Goal: Information Seeking & Learning: Learn about a topic

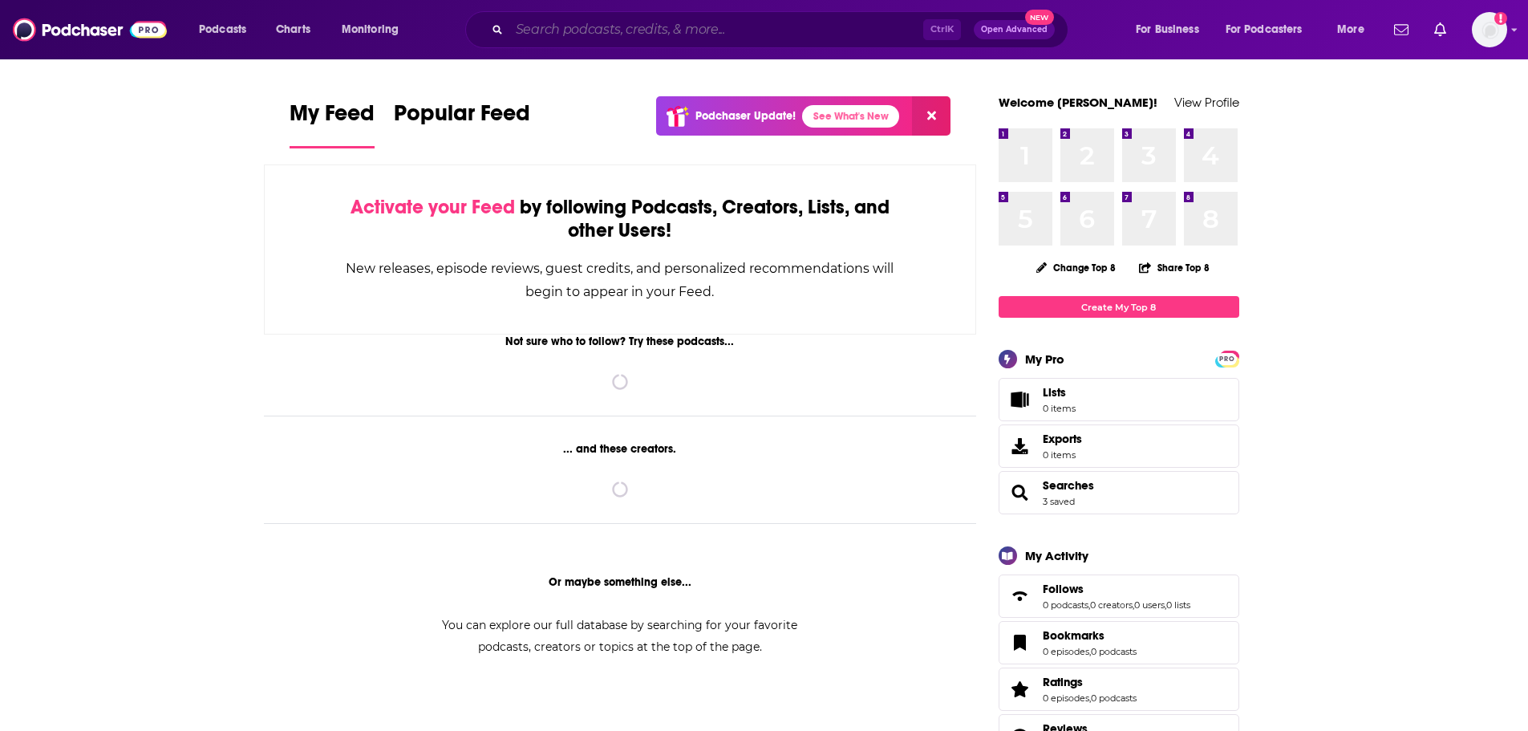
click at [588, 31] on input "Search podcasts, credits, & more..." at bounding box center [716, 30] width 414 height 26
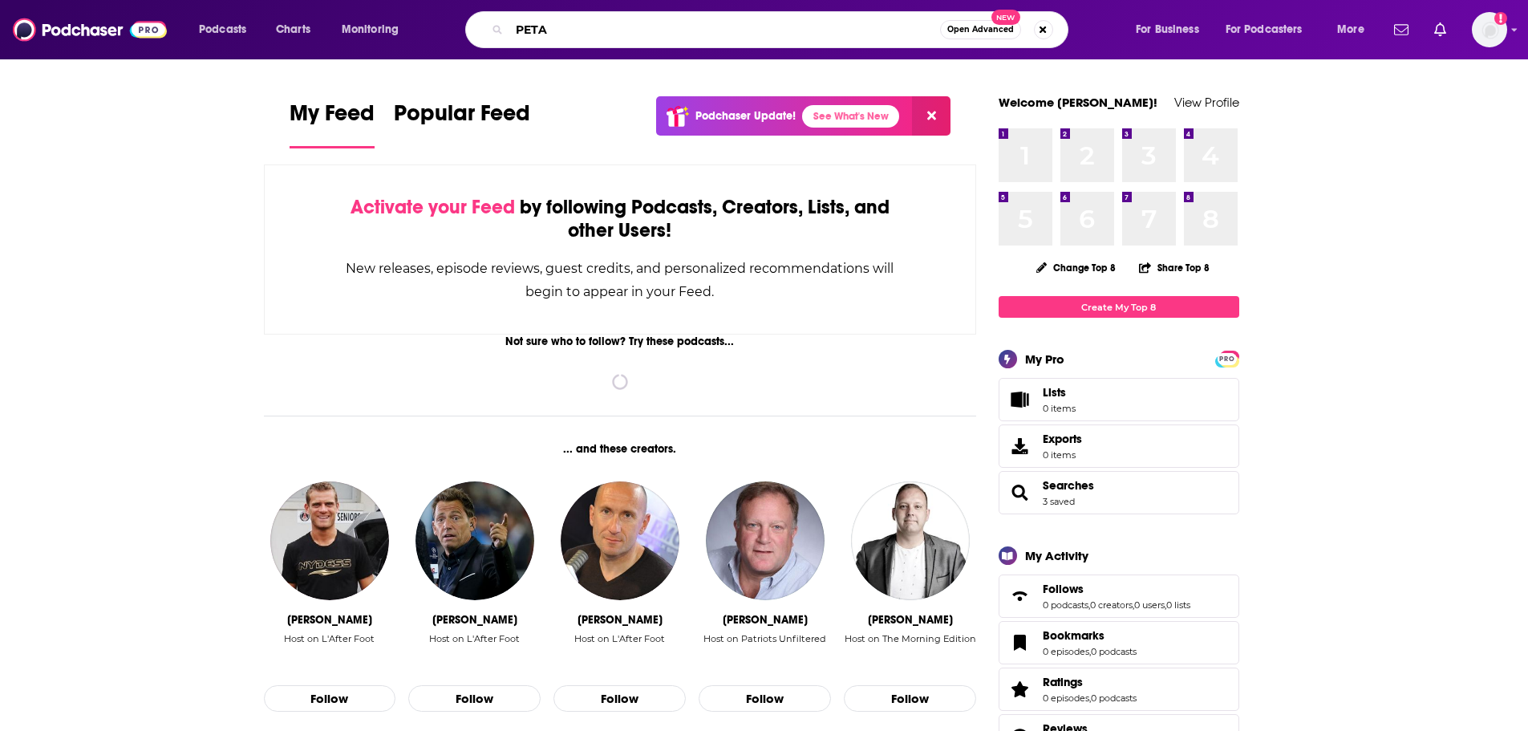
type input "PETA"
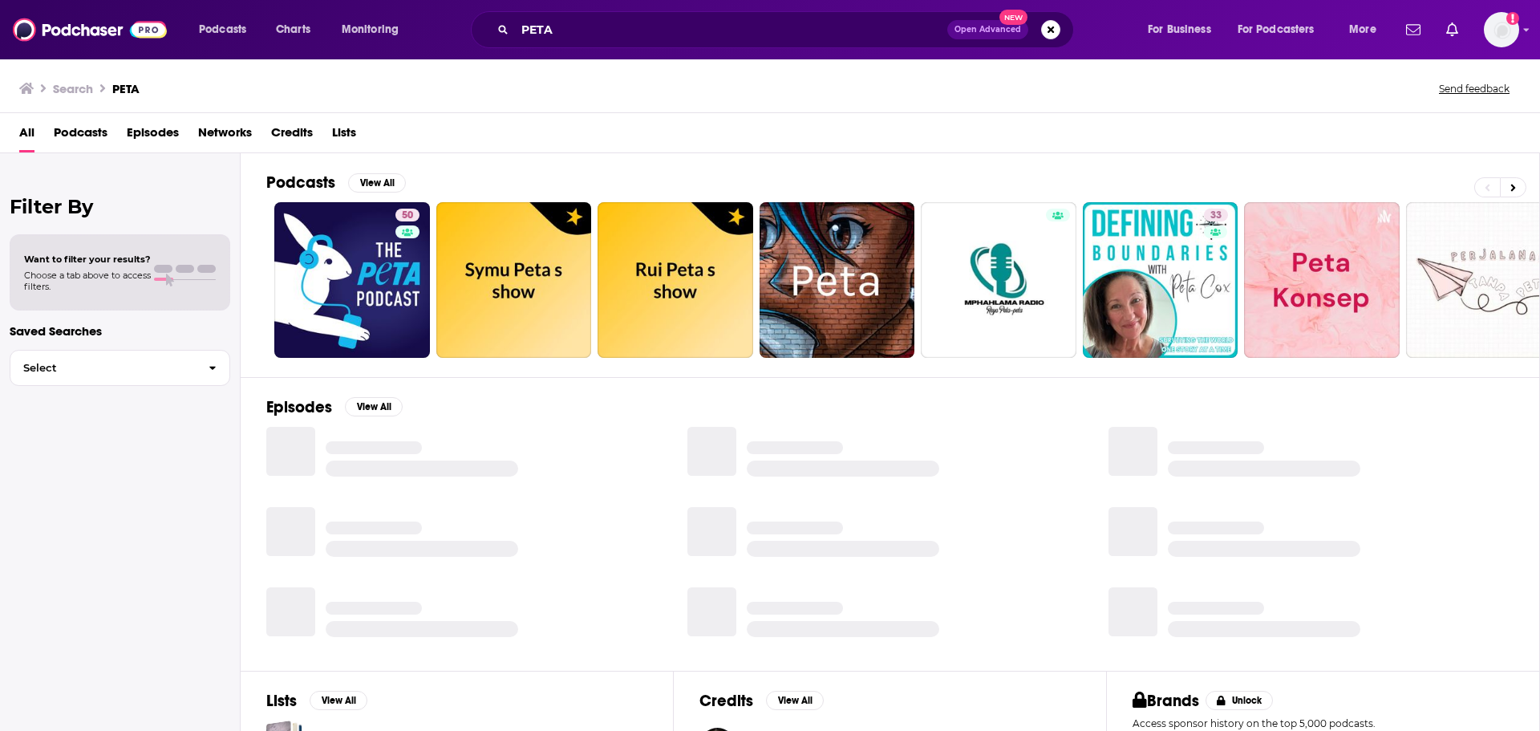
click at [149, 136] on span "Episodes" at bounding box center [153, 136] width 52 height 33
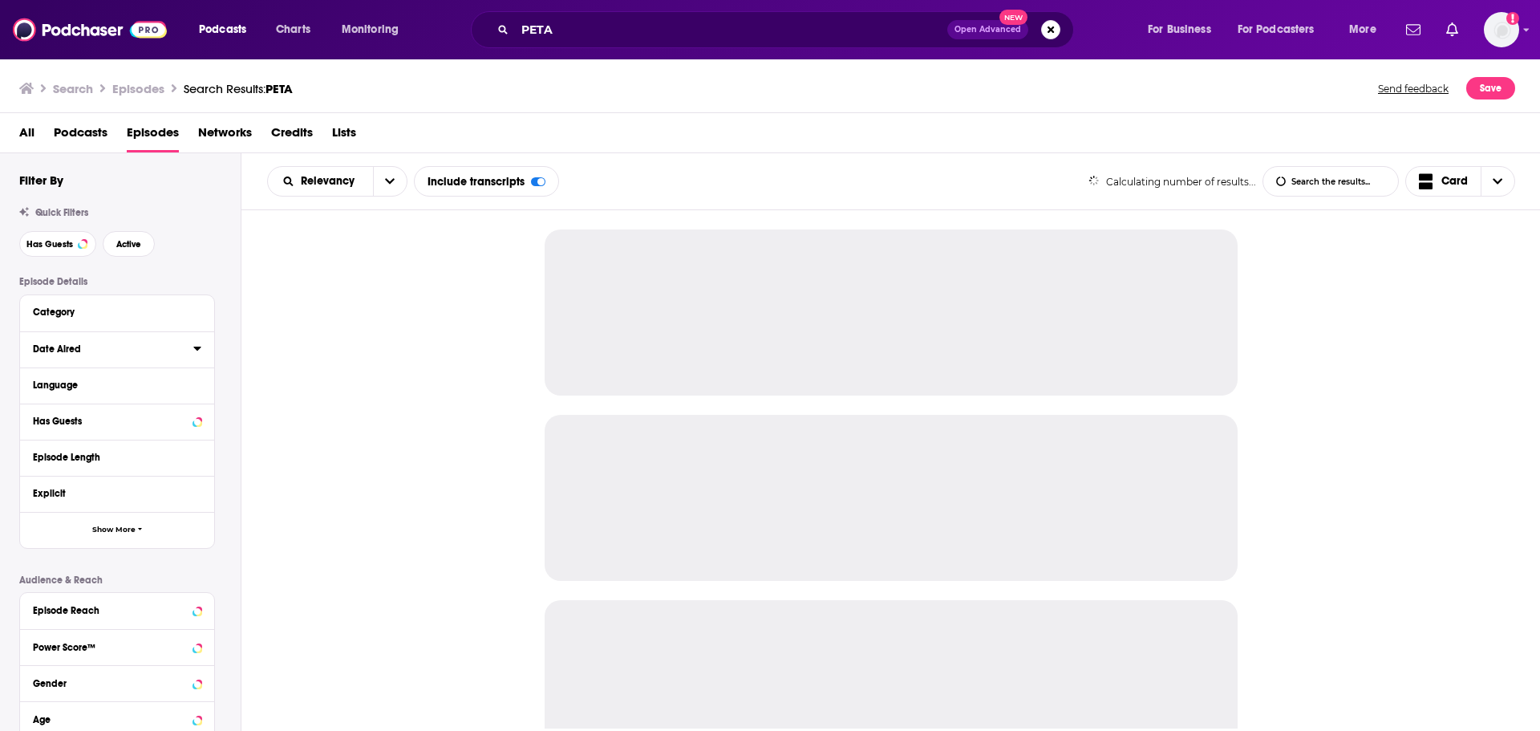
click at [196, 350] on icon at bounding box center [197, 348] width 8 height 13
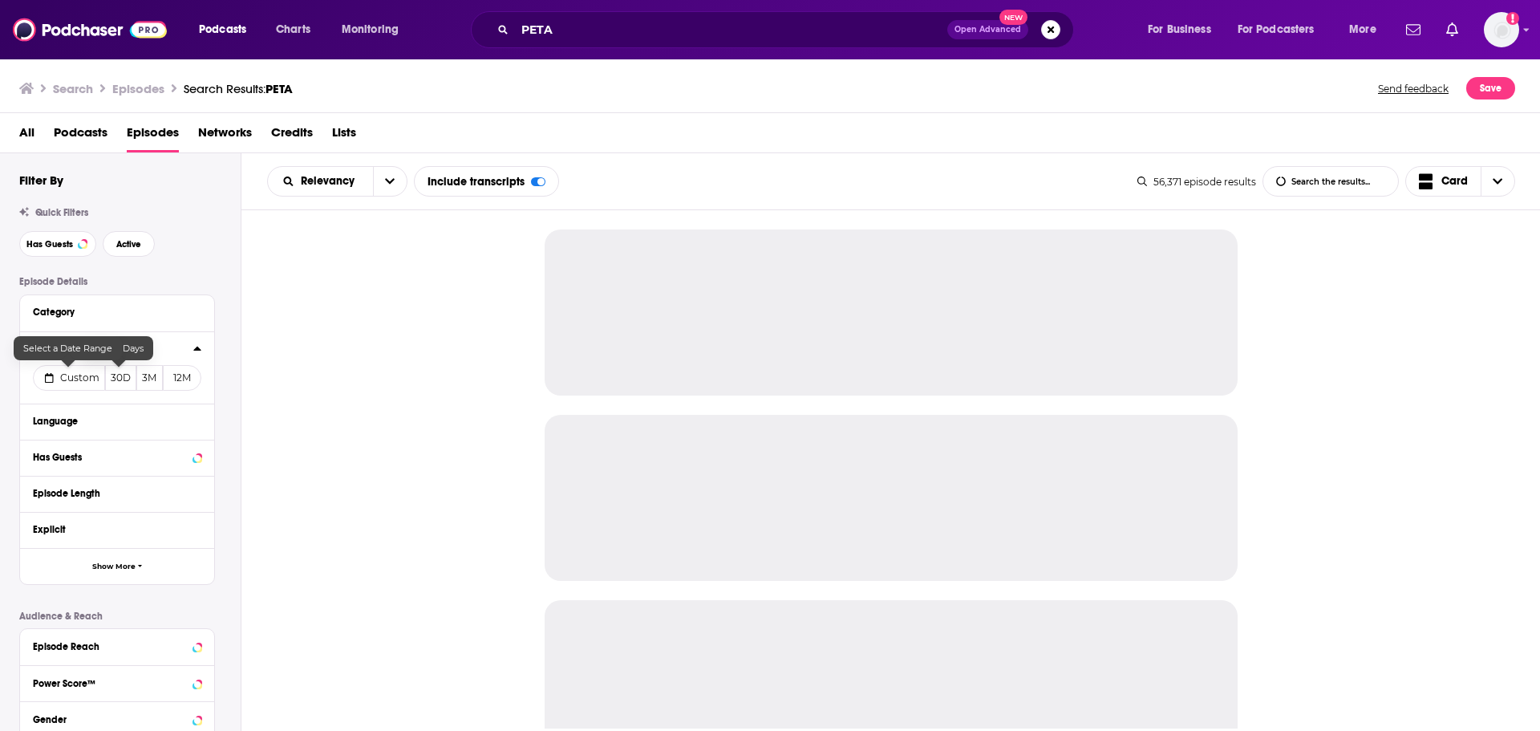
click at [79, 380] on span "Custom" at bounding box center [79, 377] width 39 height 12
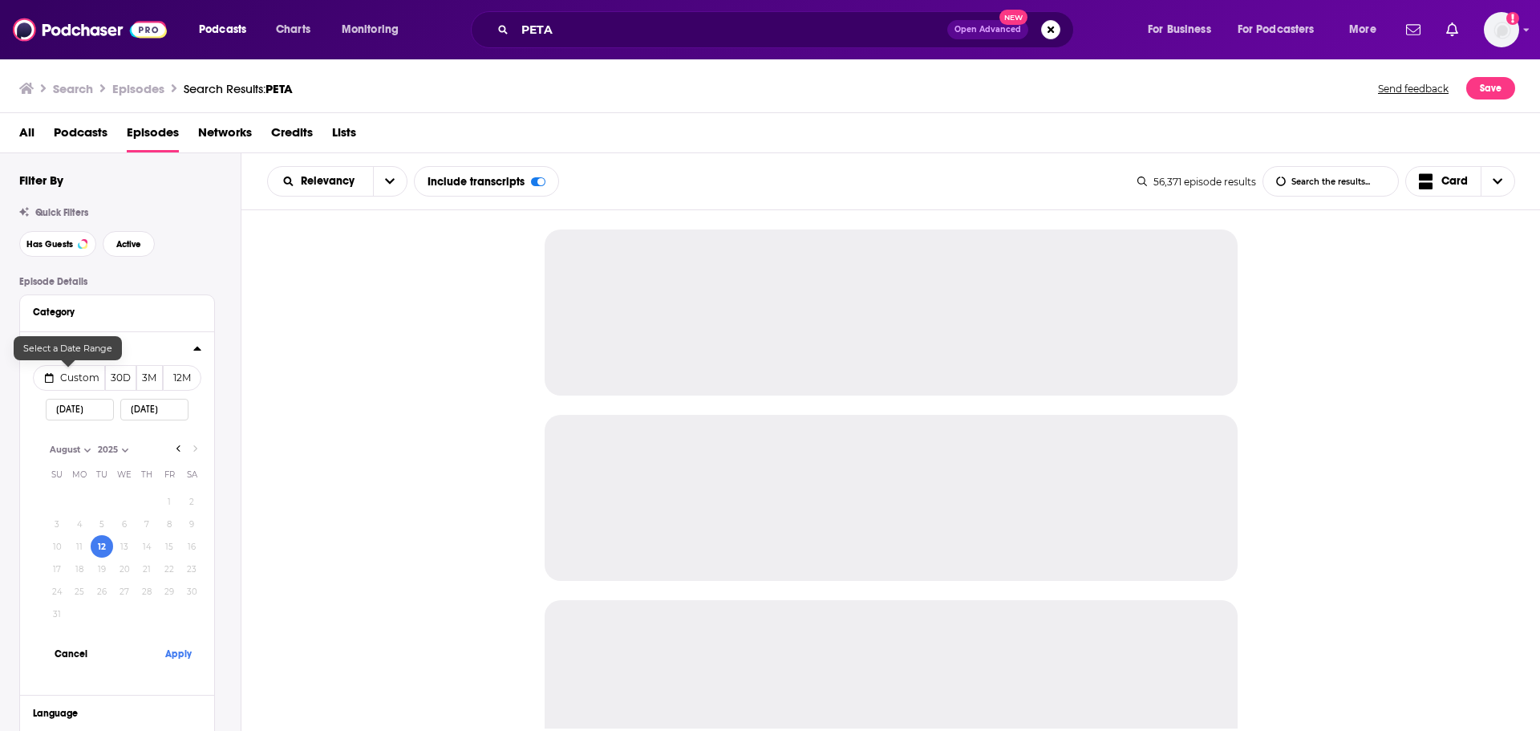
select select "7"
select select "2025"
click at [168, 655] on button "Apply" at bounding box center [178, 654] width 48 height 30
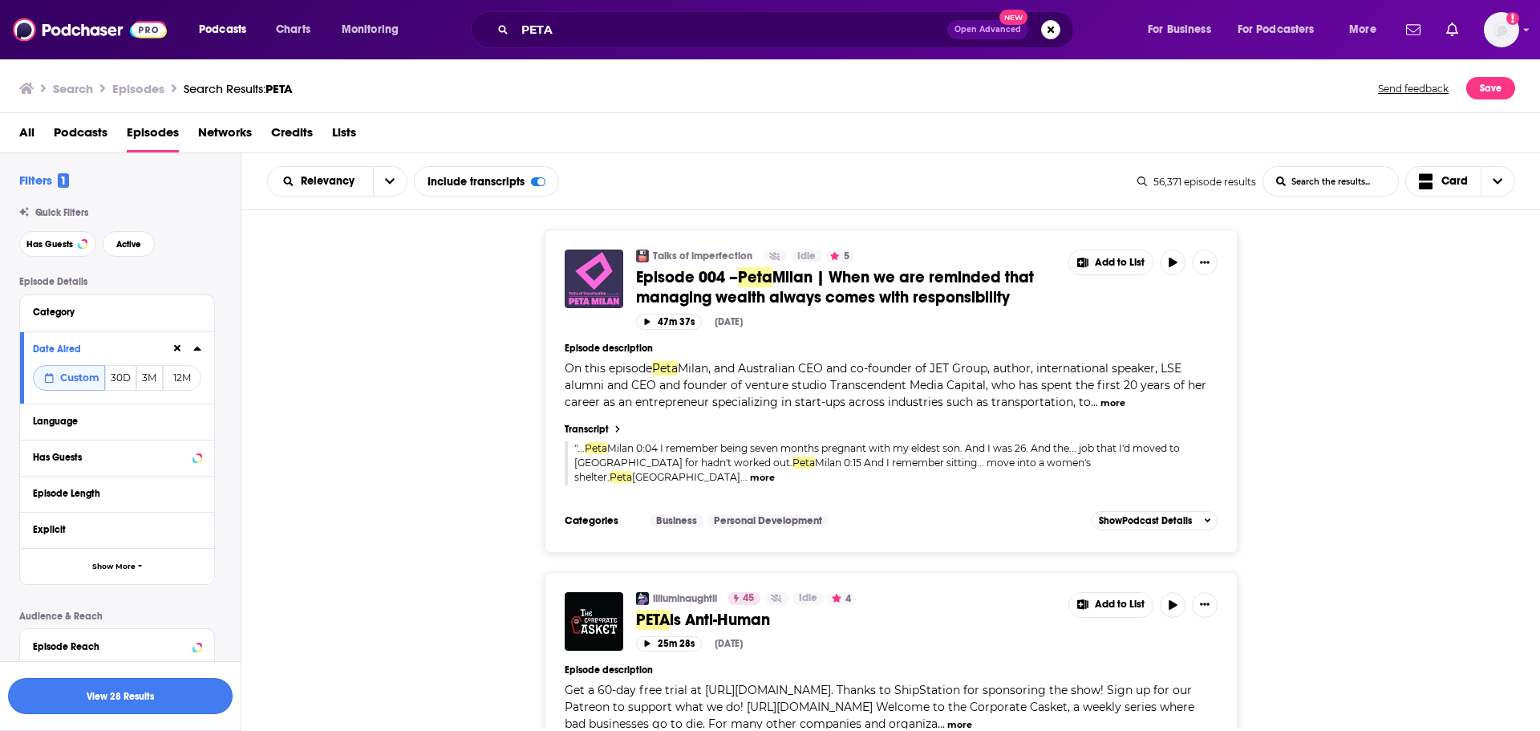
click at [181, 697] on button "View 28 Results" at bounding box center [120, 696] width 225 height 36
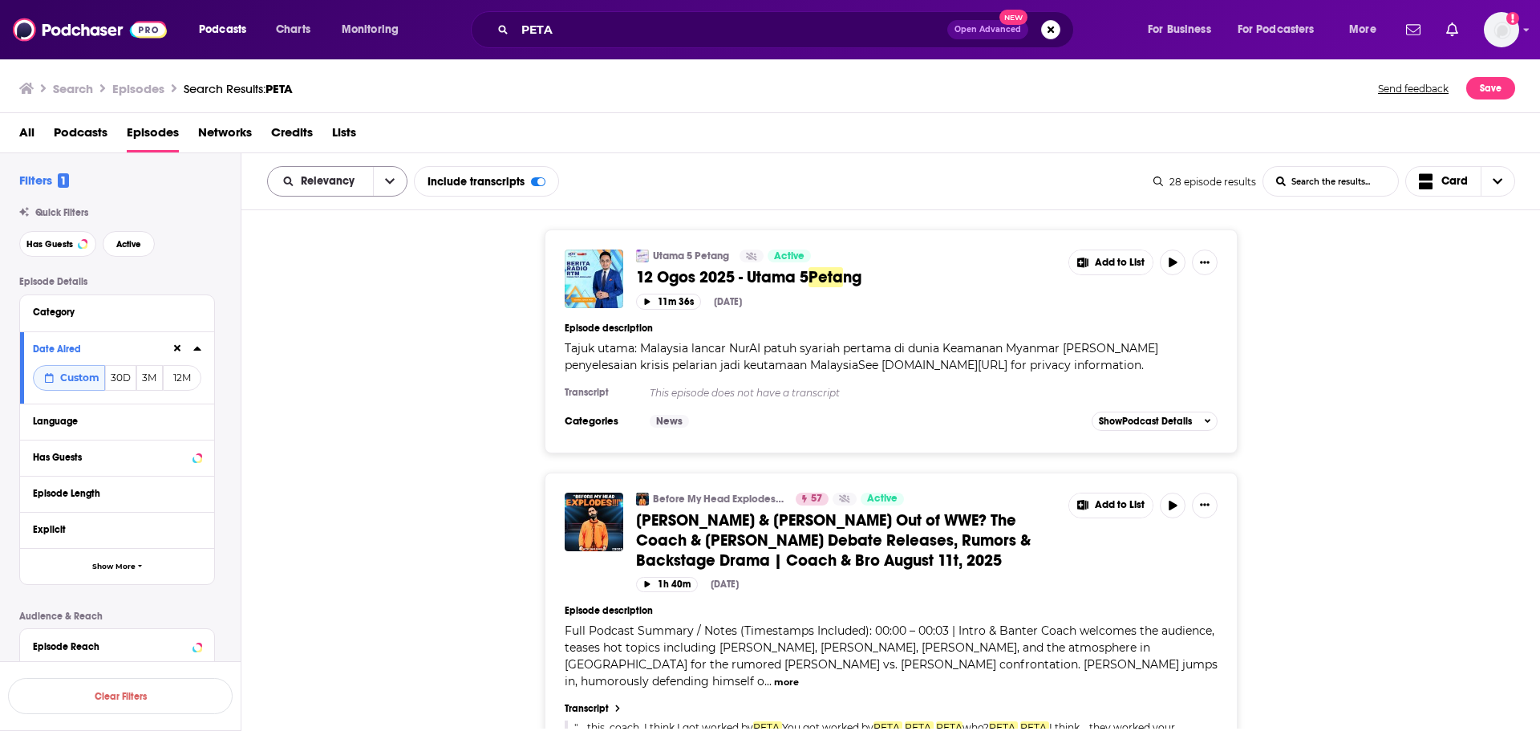
click at [377, 176] on button "open menu" at bounding box center [390, 181] width 34 height 29
click at [345, 322] on span "Power Score" at bounding box center [347, 318] width 95 height 9
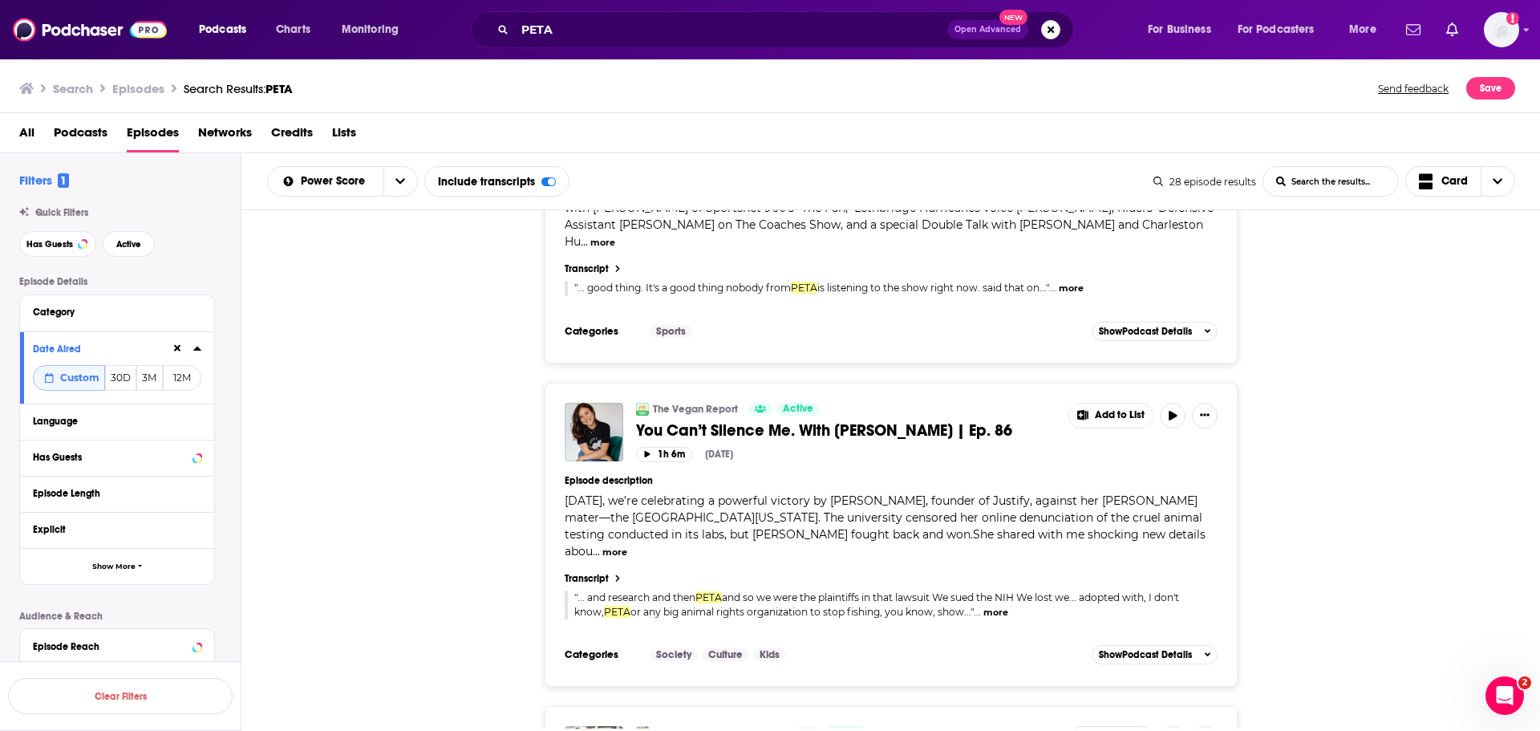
scroll to position [5856, 0]
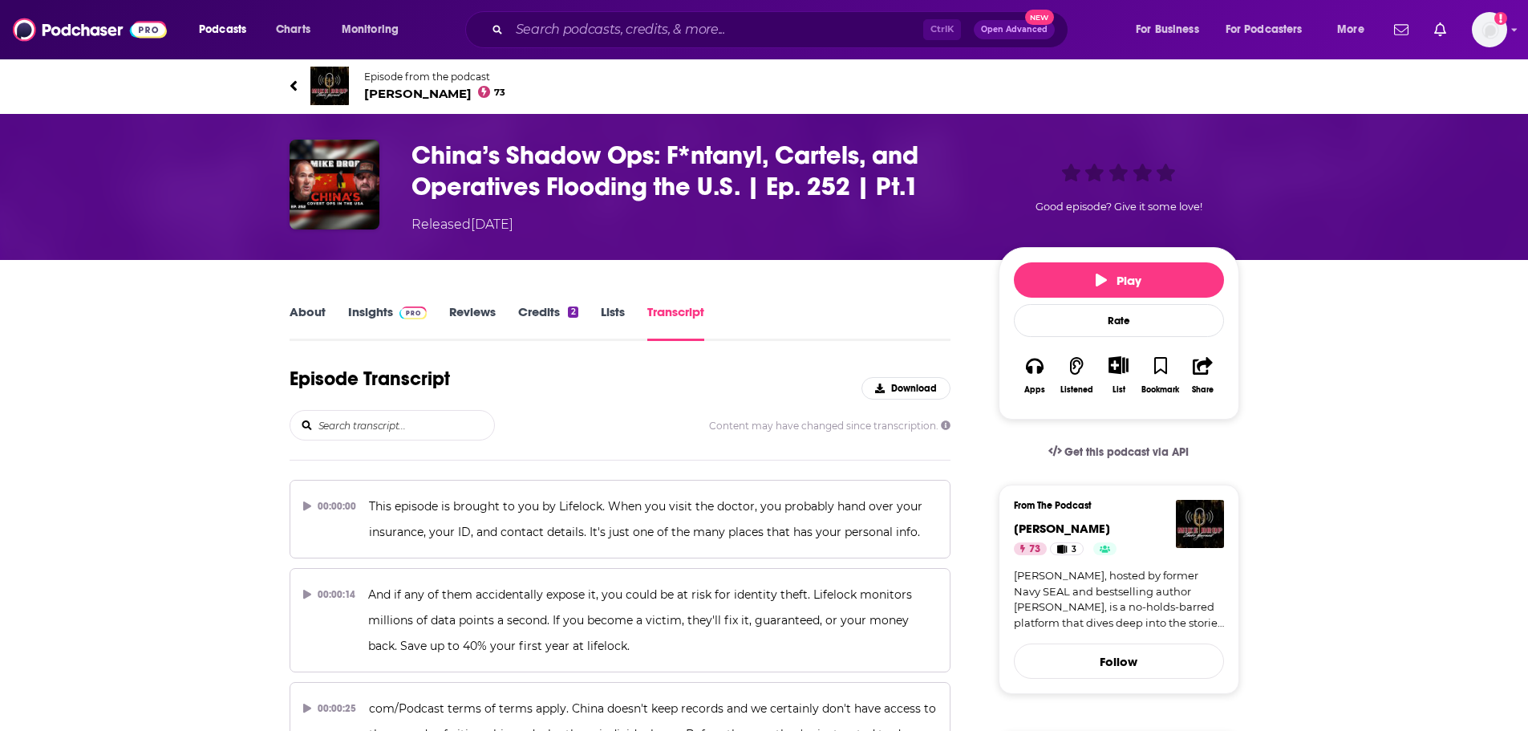
scroll to position [15628, 0]
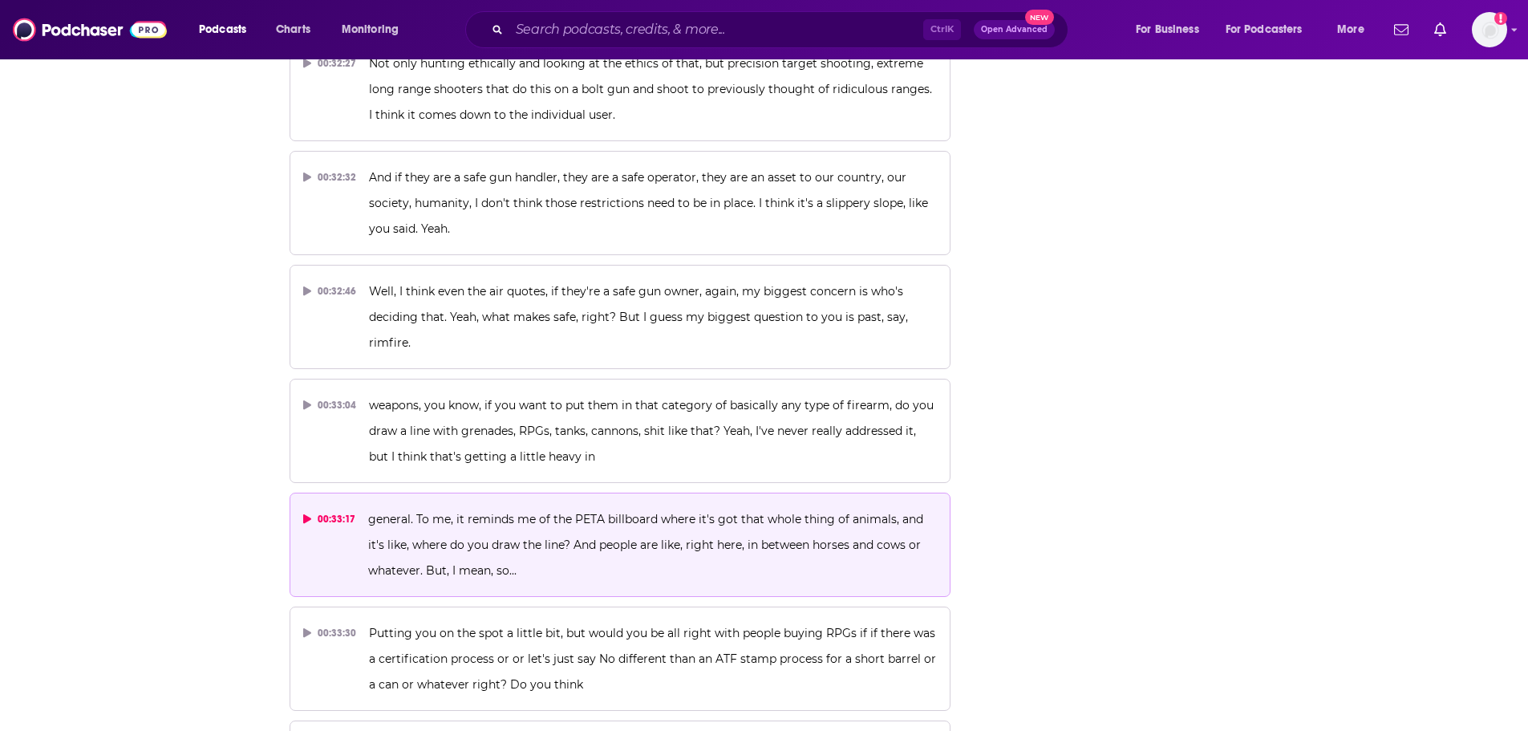
click at [391, 512] on span "general. To me, it reminds me of the PETA billboard where it's got that whole t…" at bounding box center [647, 545] width 558 height 66
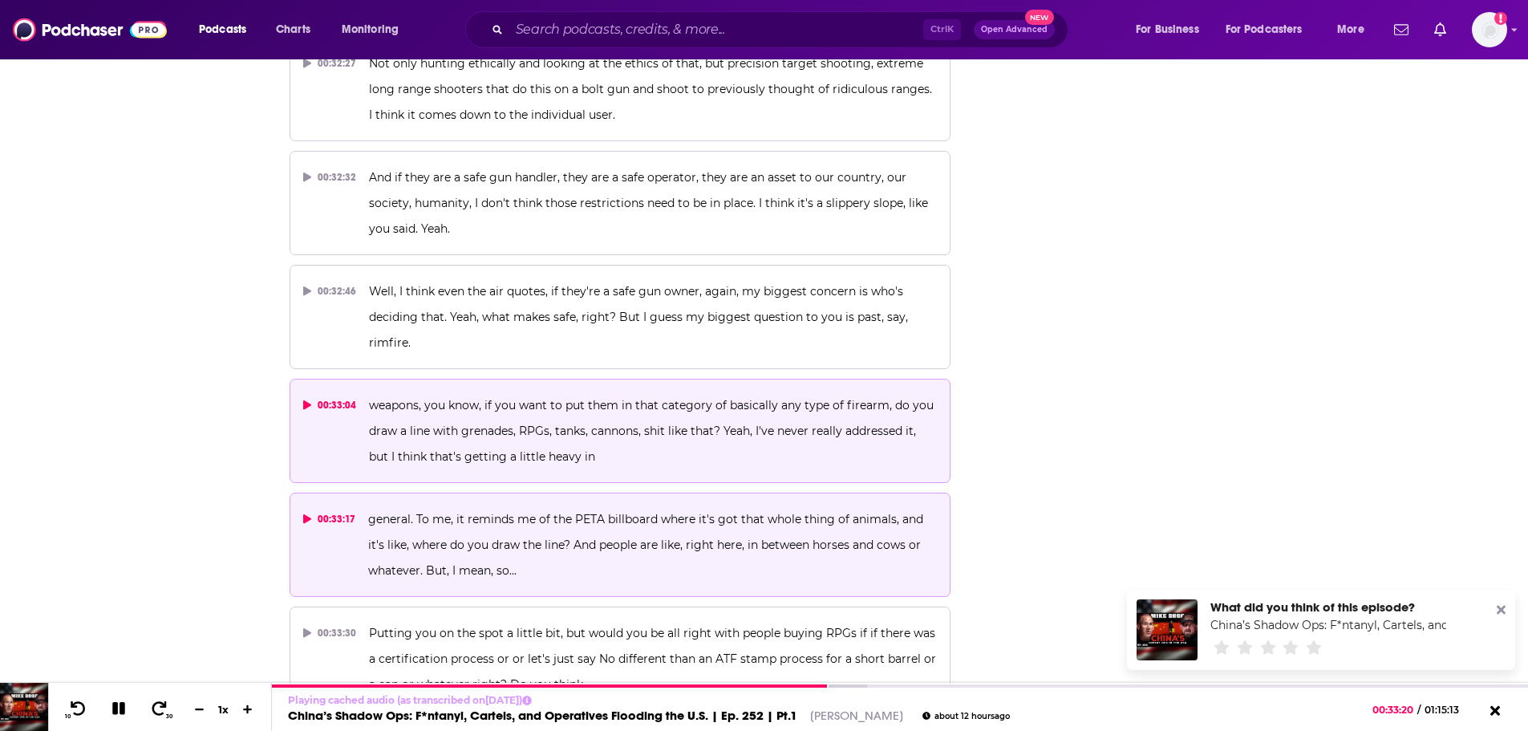
click at [493, 398] on span "weapons, you know, if you want to put them in that category of basically any ty…" at bounding box center [653, 431] width 568 height 66
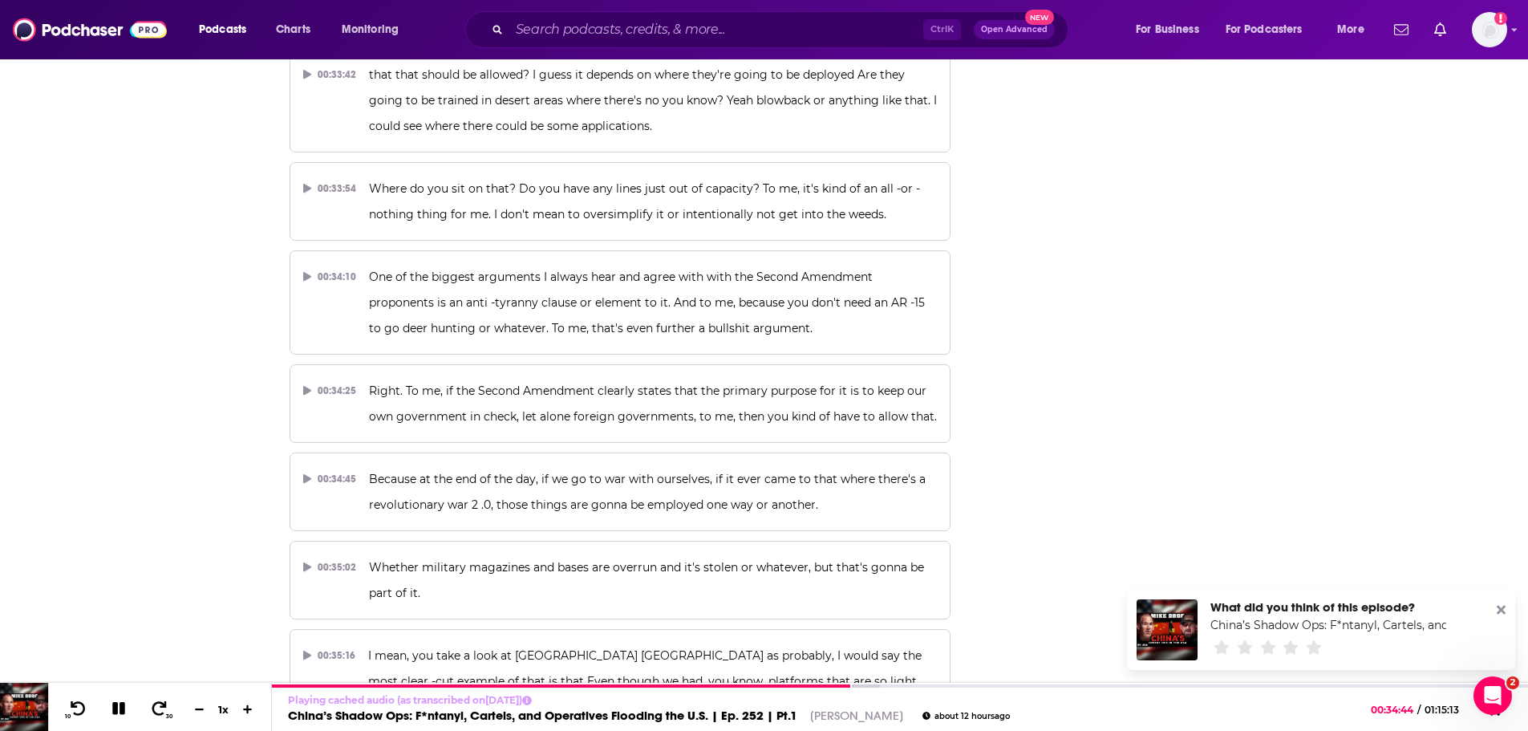
scroll to position [16350, 0]
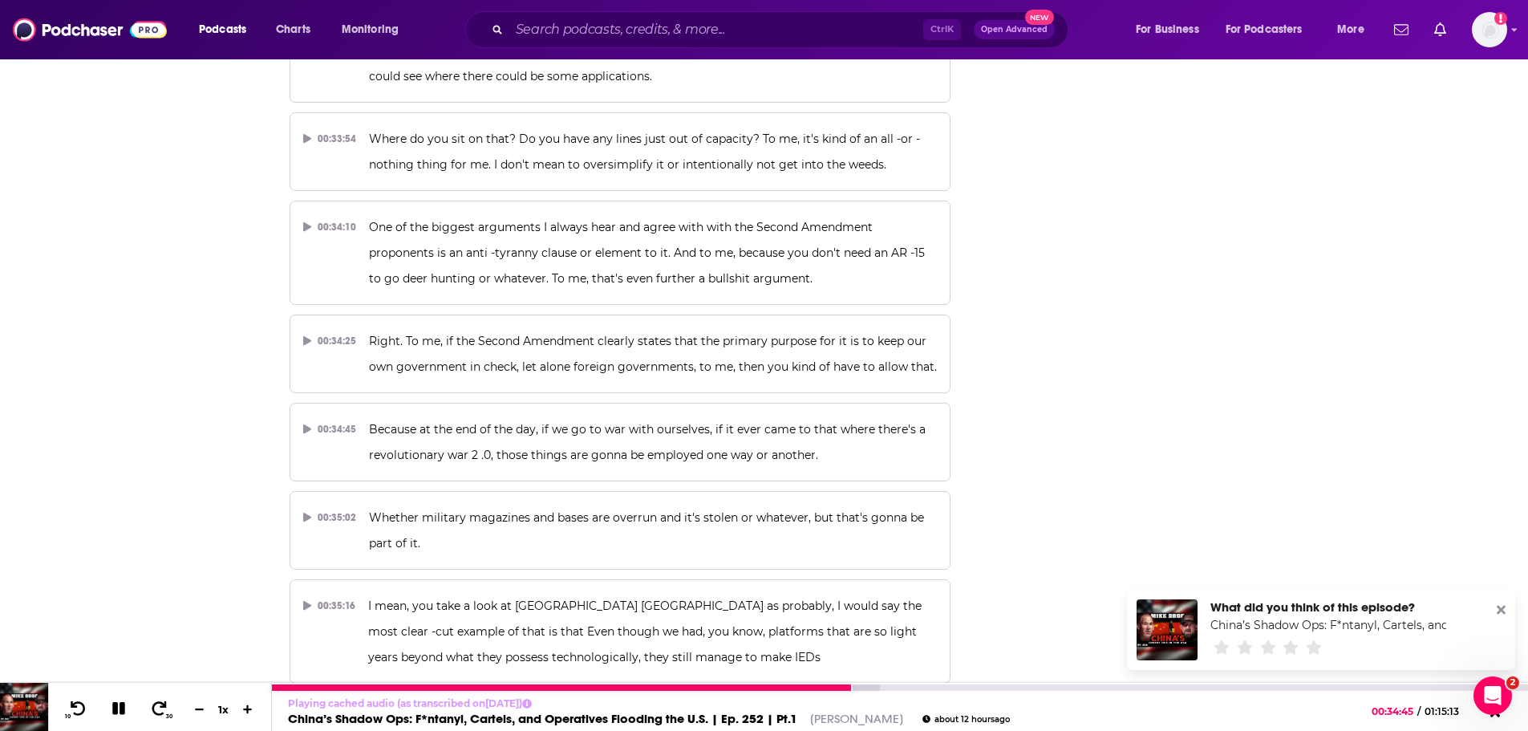
click at [117, 707] on icon at bounding box center [118, 708] width 13 height 13
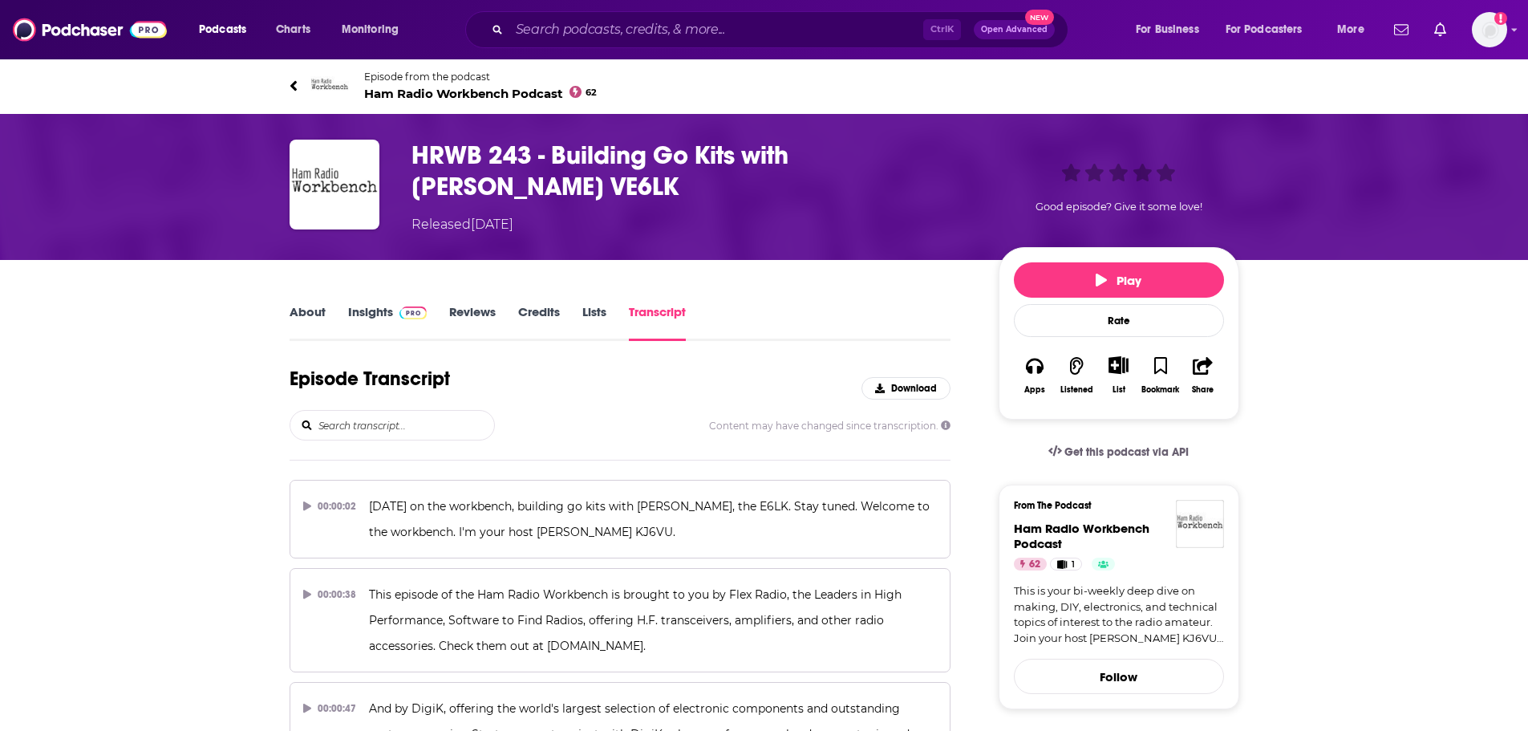
scroll to position [24351, 0]
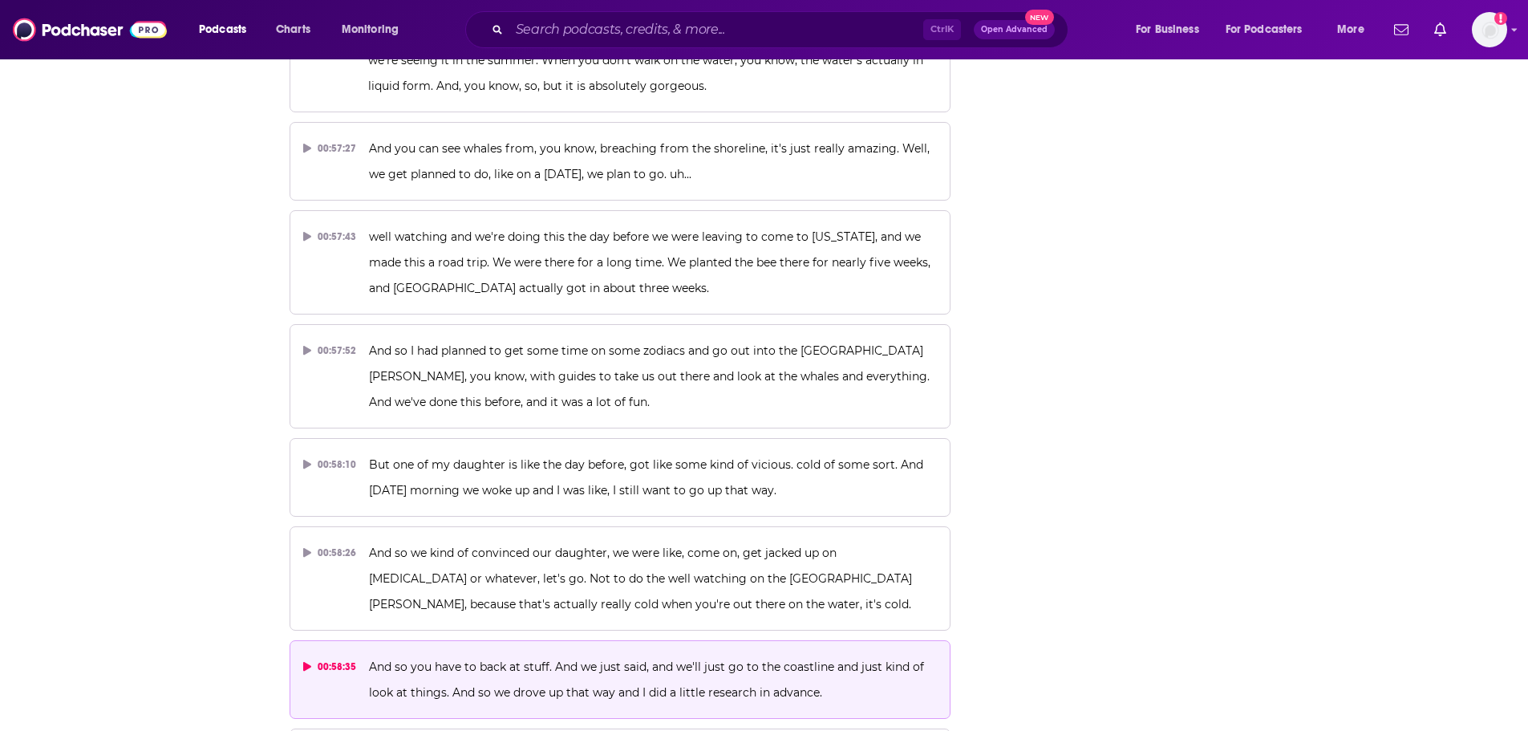
click at [581, 654] on p "And so you have to back at stuff. And we just said, and we'll just go to the co…" at bounding box center [653, 679] width 568 height 51
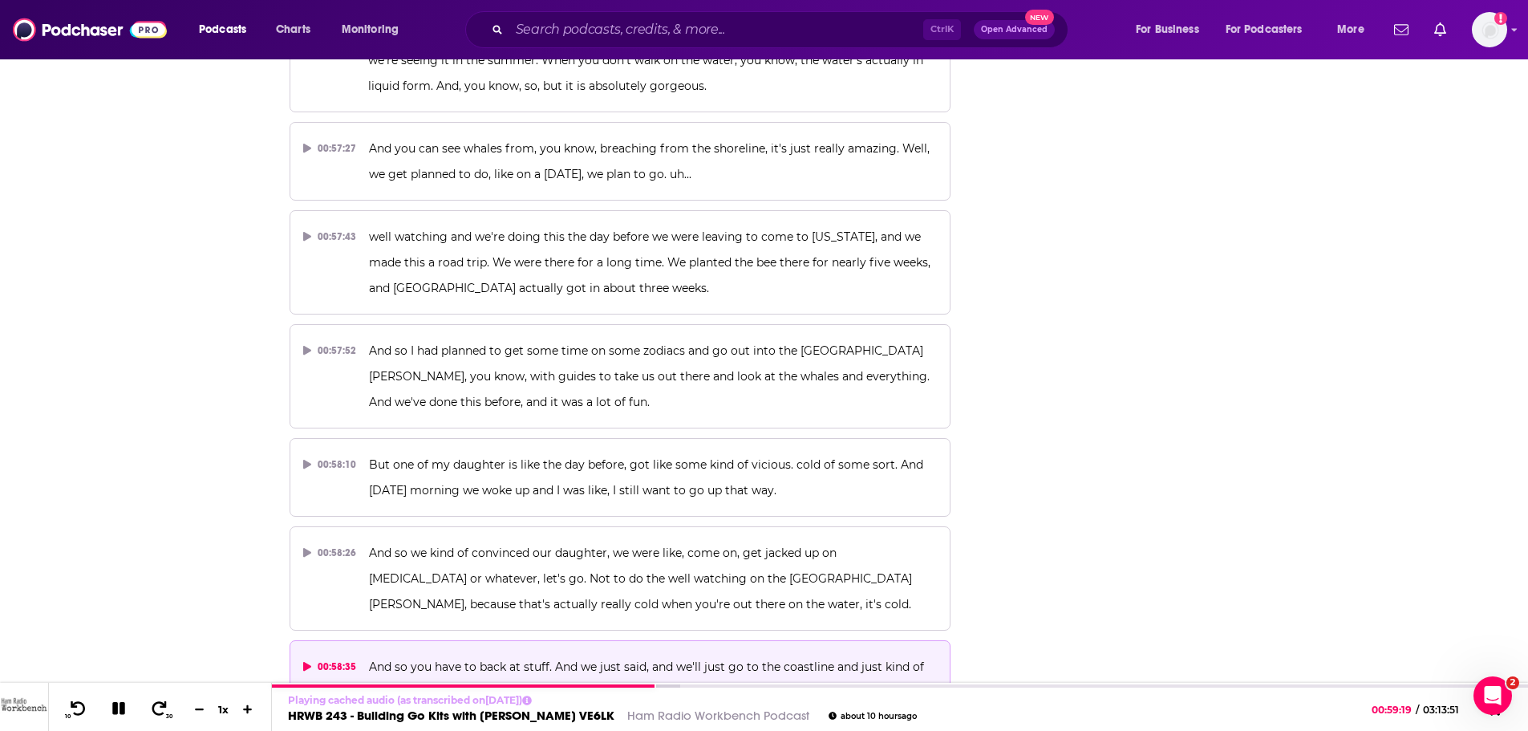
scroll to position [0, 0]
click at [122, 712] on icon at bounding box center [118, 708] width 13 height 13
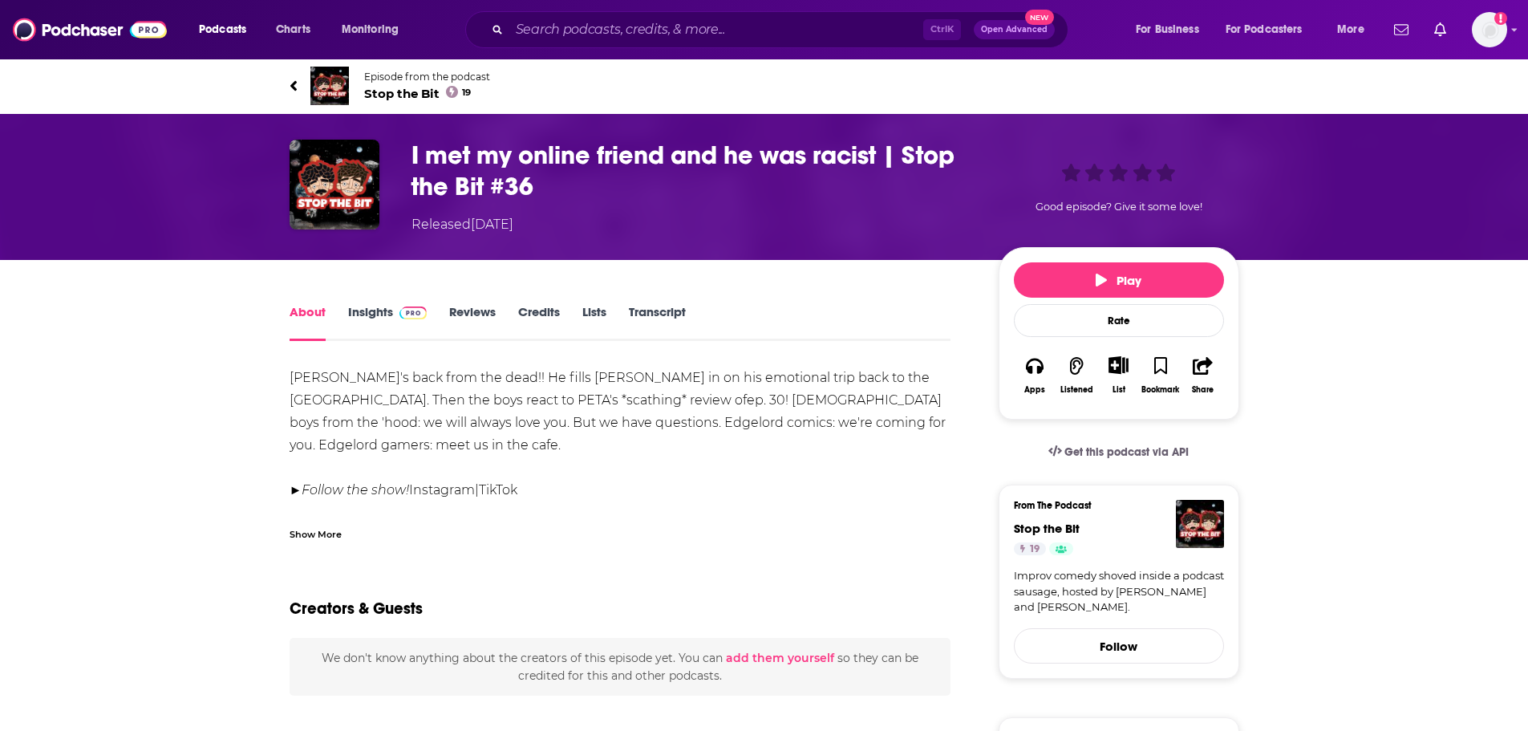
click at [655, 312] on link "Transcript" at bounding box center [657, 322] width 57 height 37
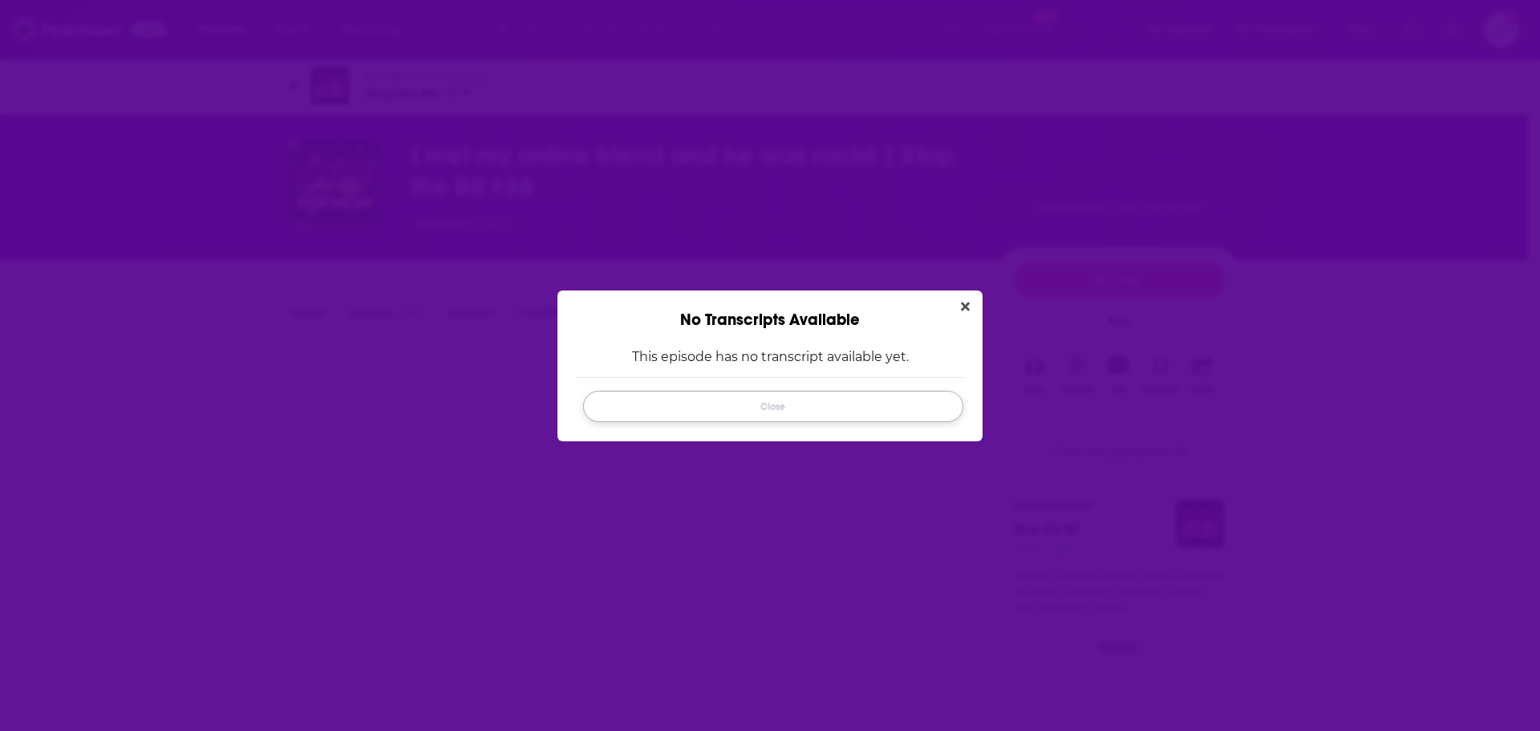
click at [815, 403] on button "Close" at bounding box center [773, 406] width 380 height 31
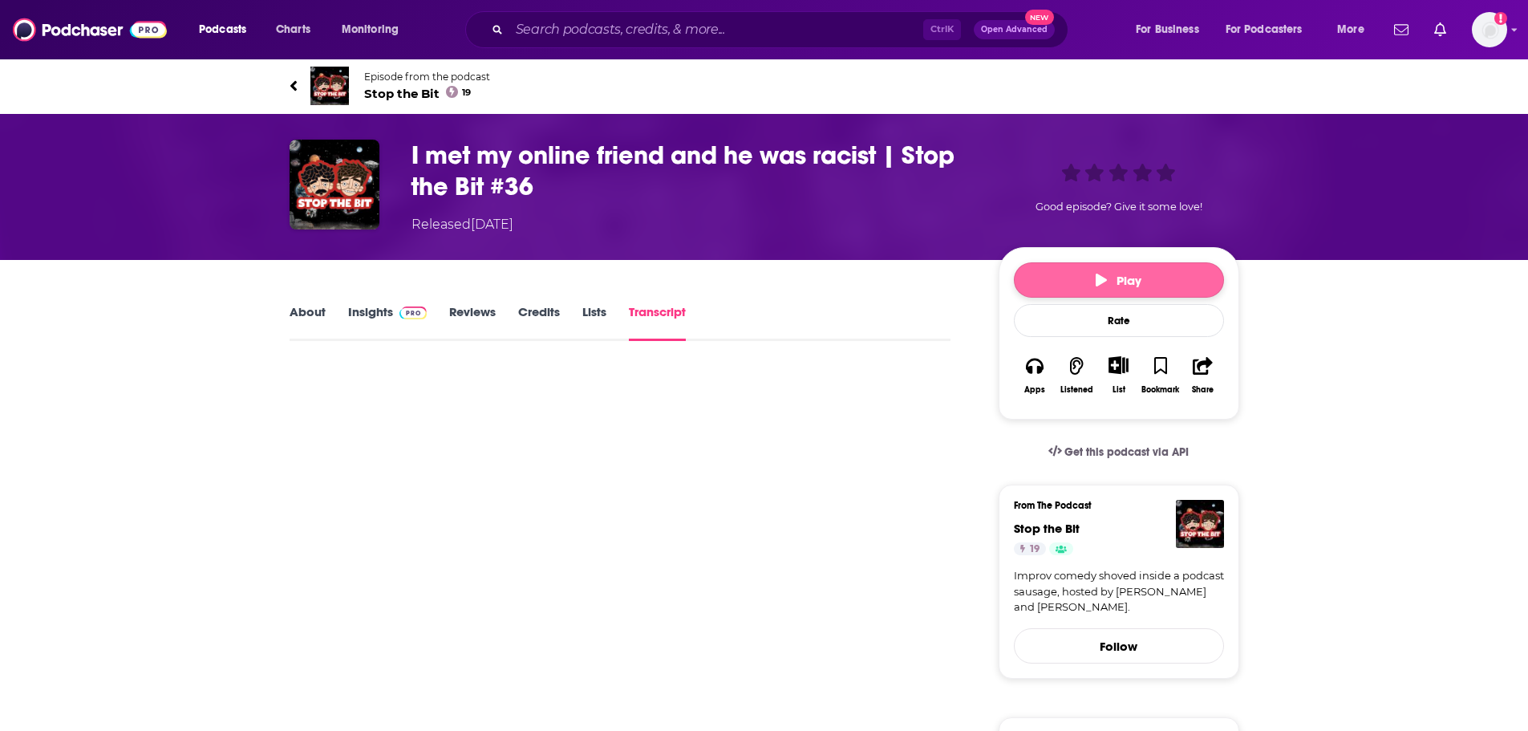
click at [1110, 273] on span "Play" at bounding box center [1119, 280] width 46 height 15
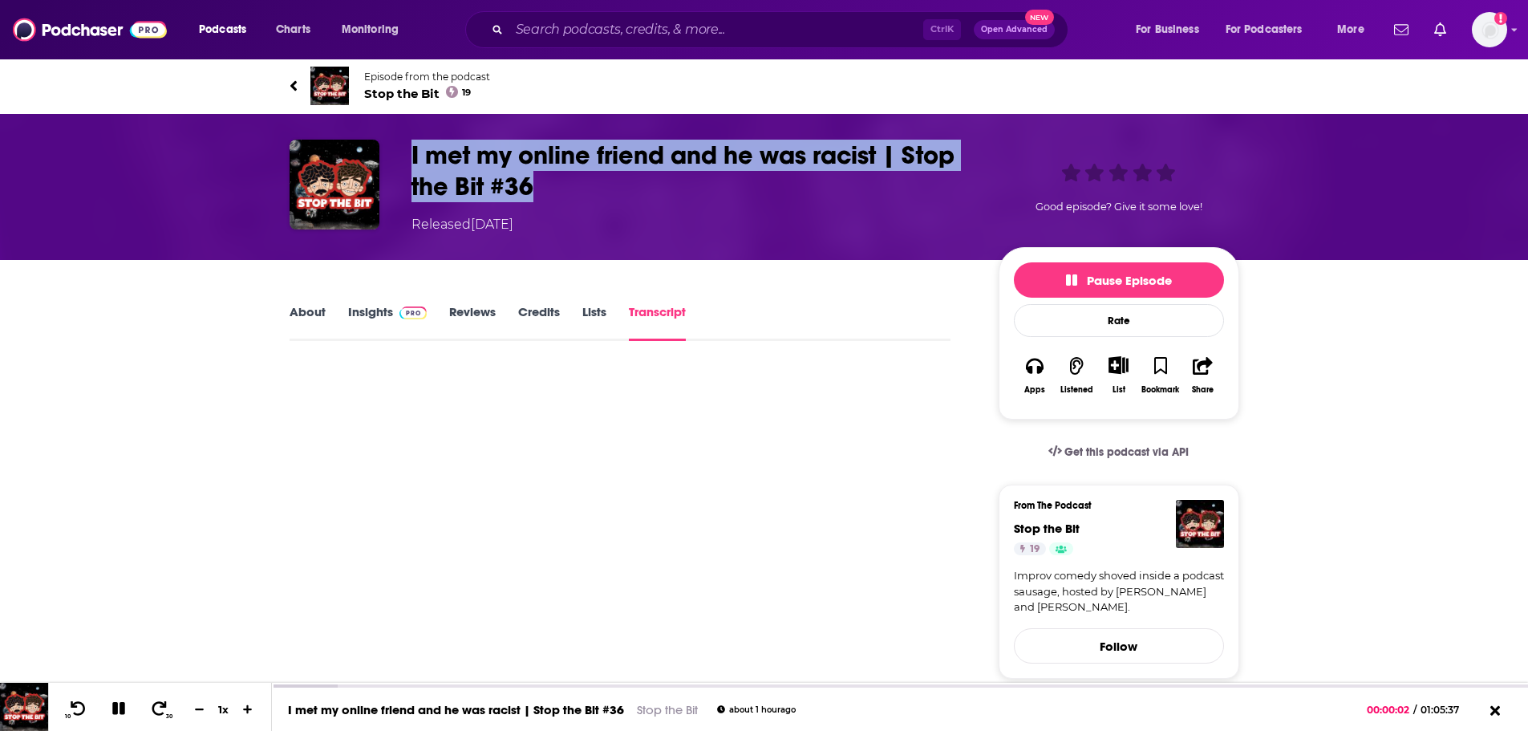
drag, startPoint x: 559, startPoint y: 186, endPoint x: 401, endPoint y: 154, distance: 161.3
click at [401, 154] on div "I met my online friend and he was racist | Stop the Bit #36 Released Tuesday, 1…" at bounding box center [765, 187] width 950 height 95
copy h3 "I met my online friend and he was racist | Stop the Bit #36"
click at [120, 713] on icon at bounding box center [118, 708] width 13 height 13
click at [395, 99] on span "Stop the Bit 19" at bounding box center [427, 93] width 126 height 15
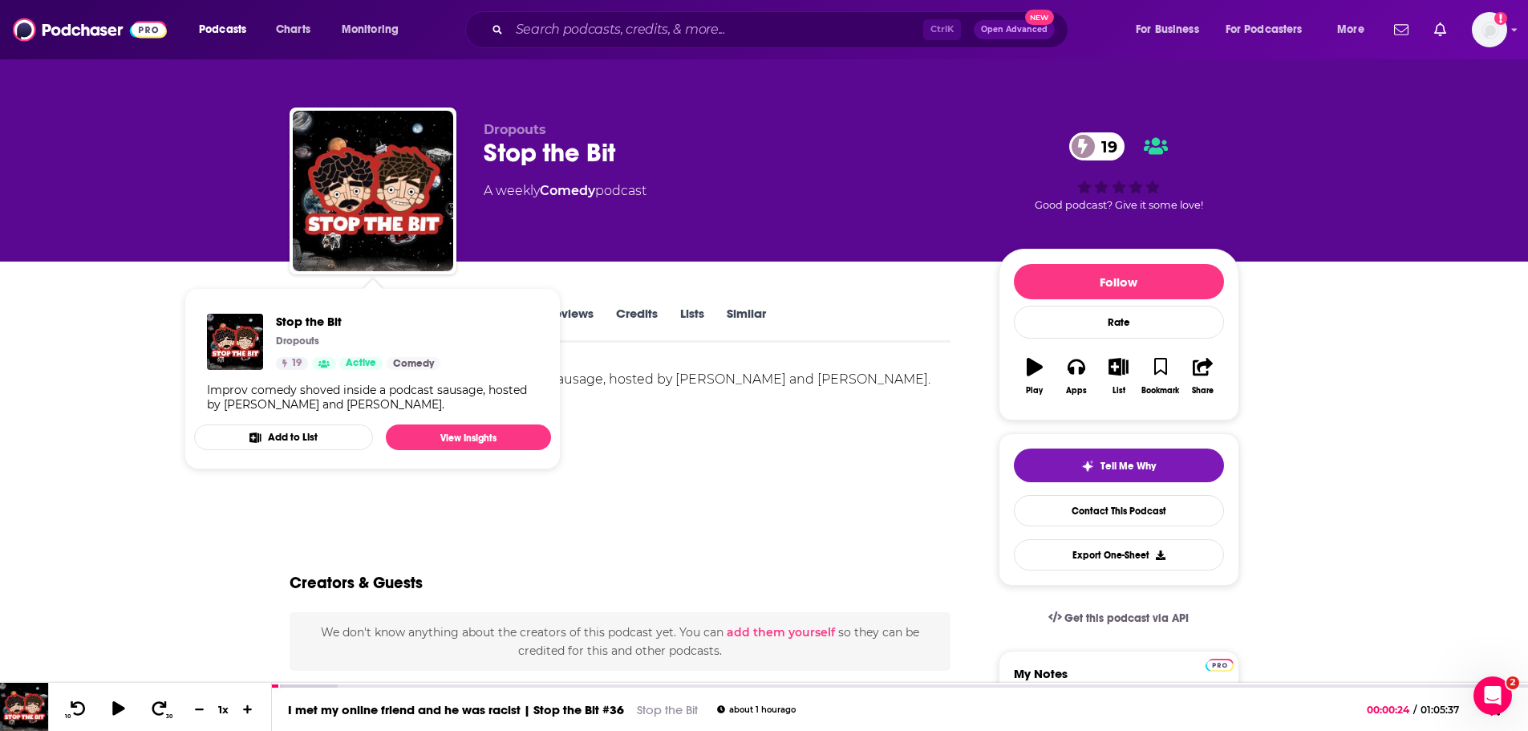
click at [189, 285] on span "Stop the Bit Dropouts 19 Active Comedy Improv comedy shoved inside a podcast sa…" at bounding box center [373, 378] width 376 height 201
click at [624, 492] on div "Improv comedy shoved inside a podcast sausage, hosted by Ryan Leader and Ben Ba…" at bounding box center [621, 441] width 662 height 147
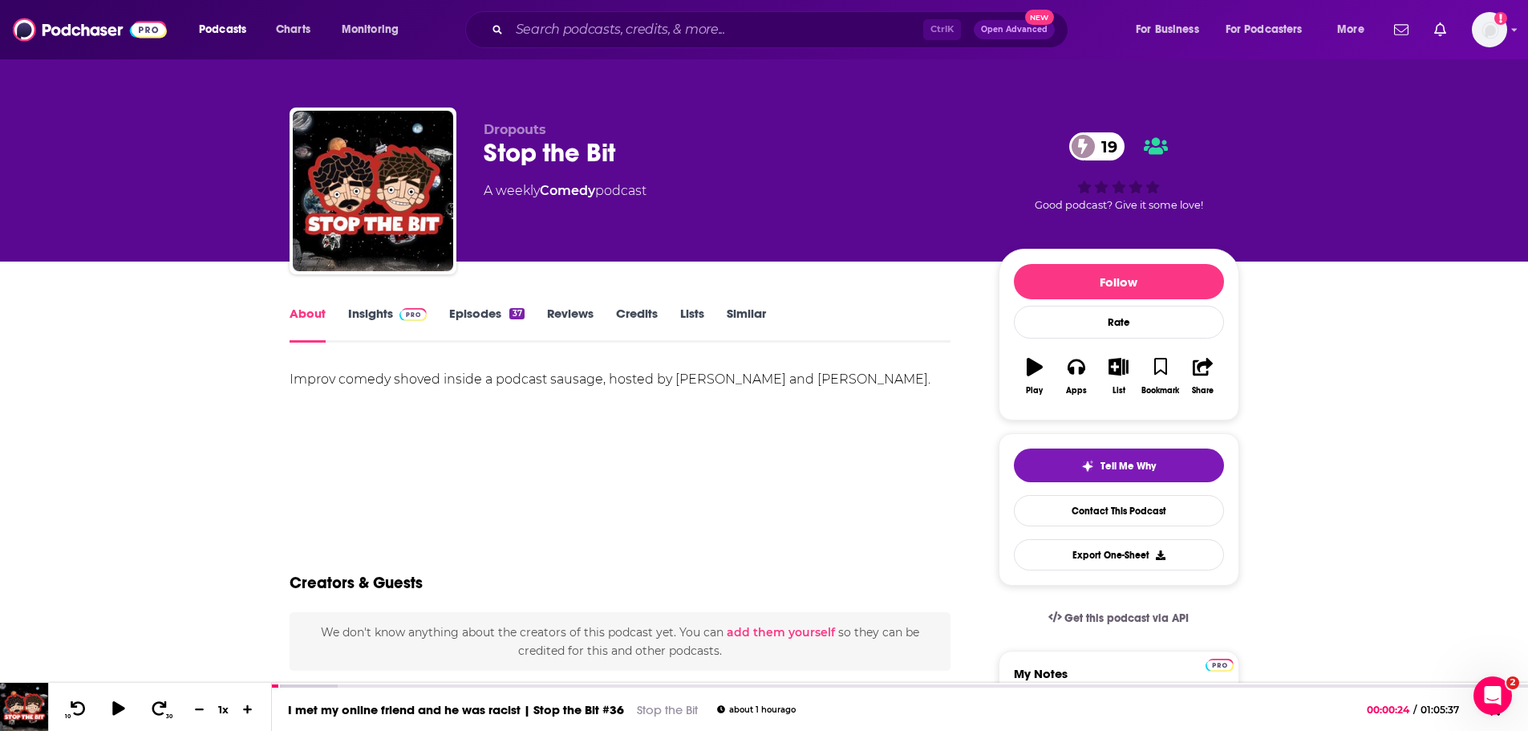
click at [361, 314] on link "Insights" at bounding box center [387, 324] width 79 height 37
